Goal: Find specific page/section: Find specific page/section

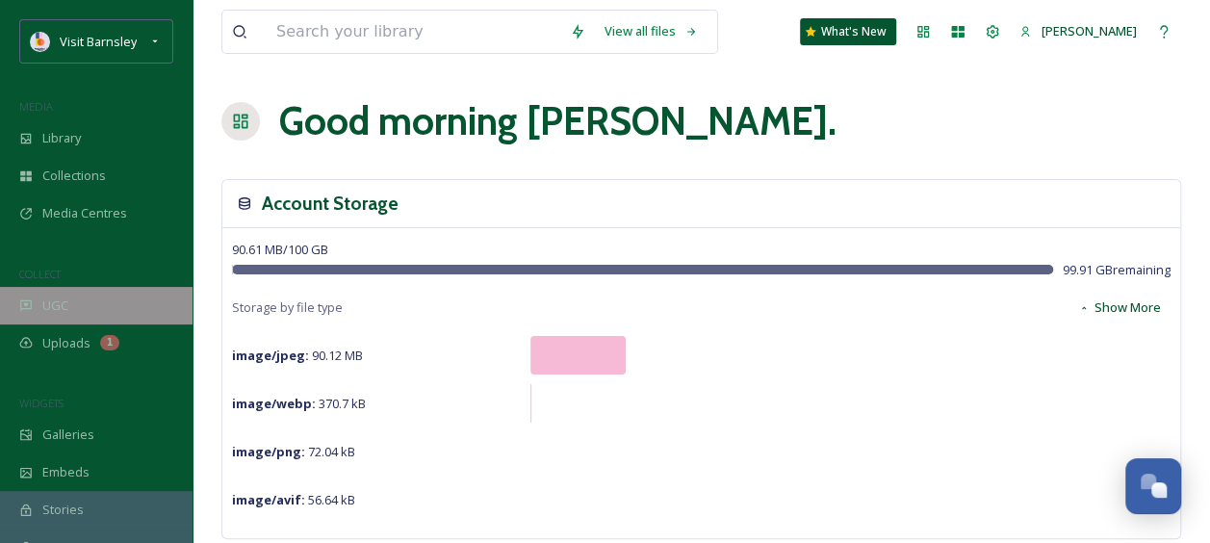
click at [72, 316] on div "UGC" at bounding box center [96, 306] width 193 height 38
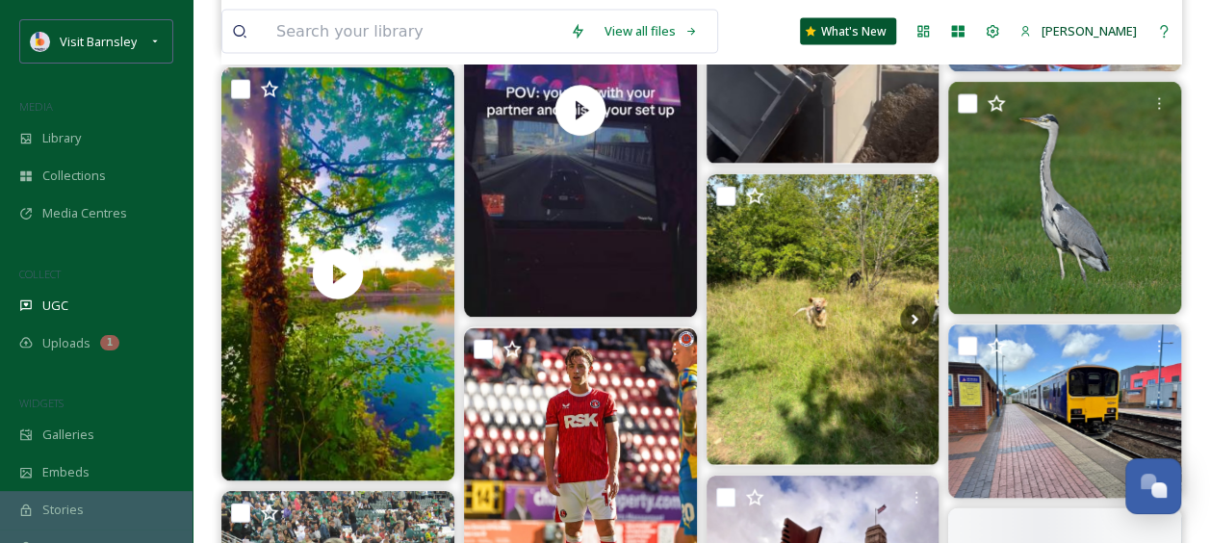
scroll to position [2114, 0]
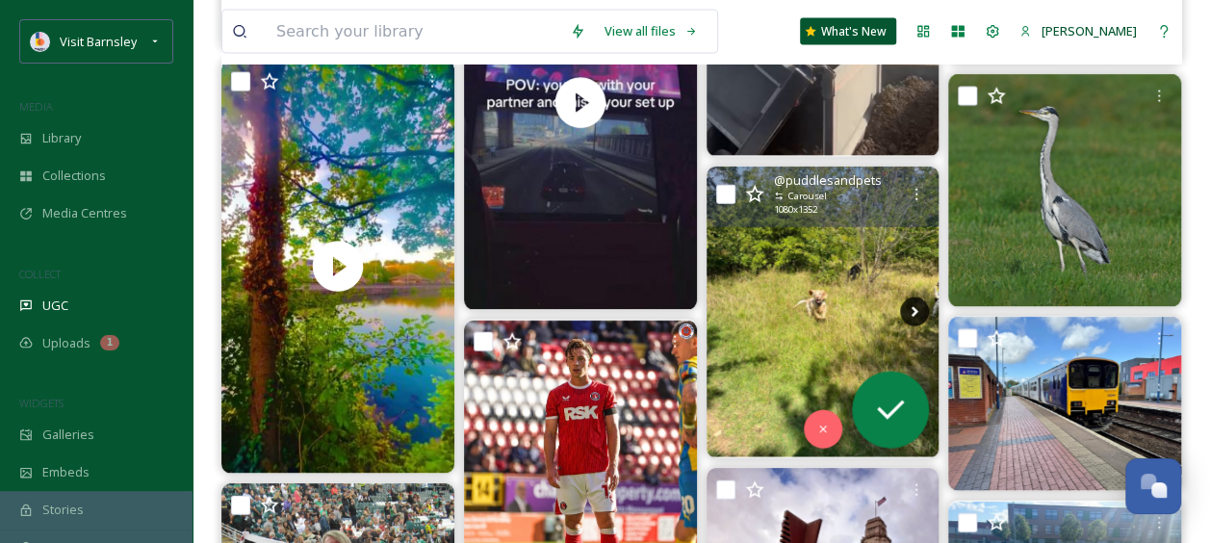
click at [913, 308] on icon at bounding box center [914, 311] width 29 height 29
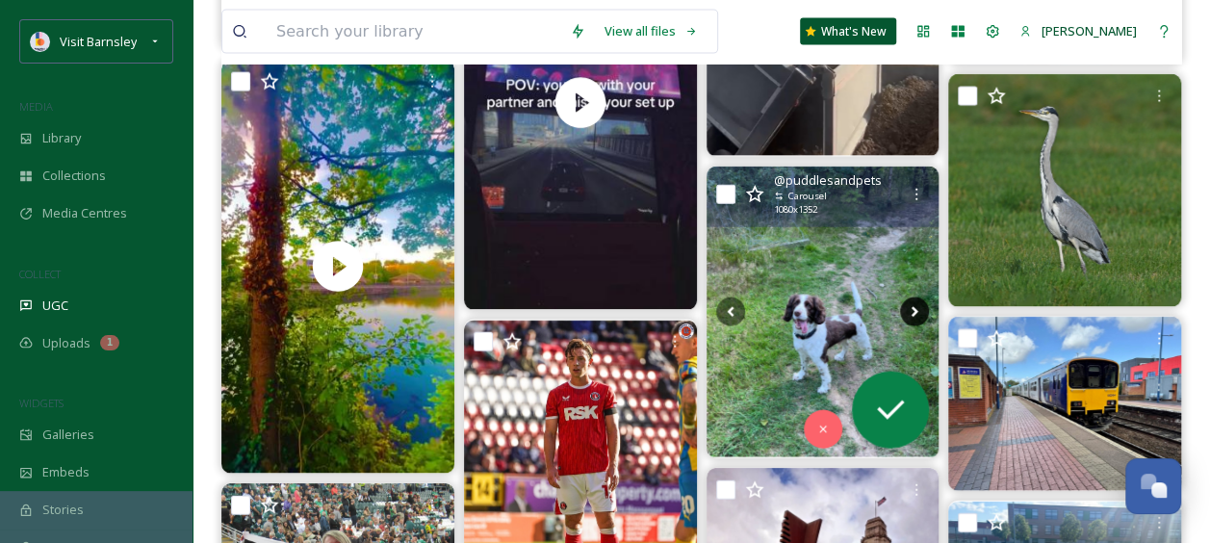
click at [913, 308] on icon at bounding box center [914, 311] width 29 height 29
